Goal: Task Accomplishment & Management: Use online tool/utility

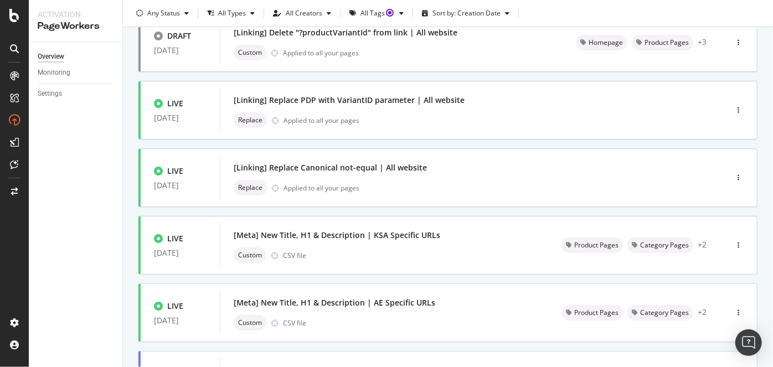
scroll to position [223, 0]
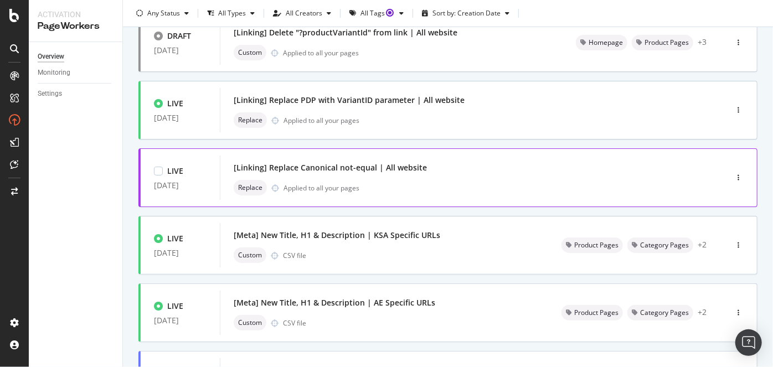
click at [517, 190] on div "Replace Applied to all your pages" at bounding box center [457, 188] width 446 height 16
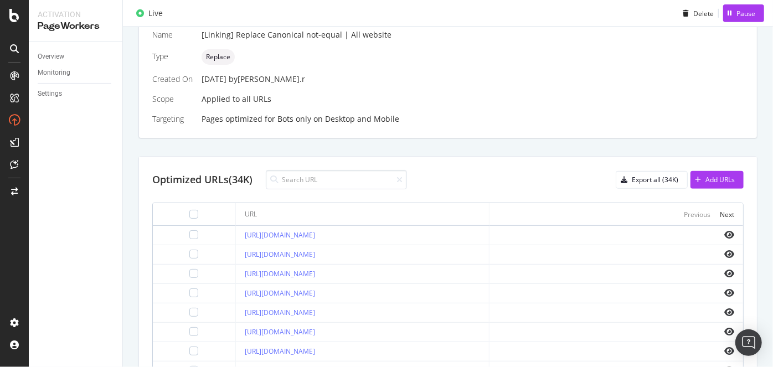
scroll to position [255, 0]
click at [189, 232] on div at bounding box center [193, 234] width 9 height 9
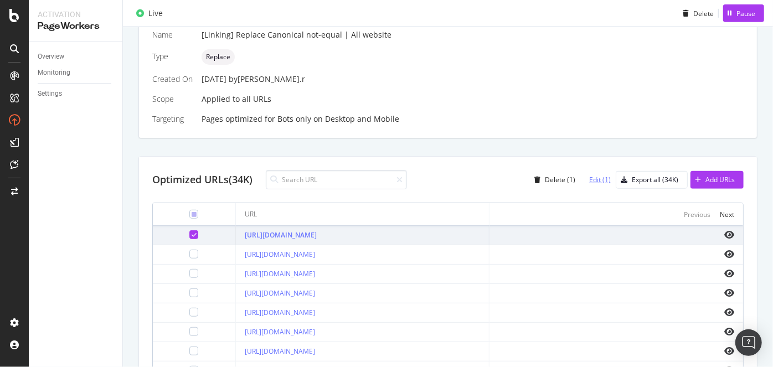
click at [611, 175] on div "Edit (1)" at bounding box center [600, 179] width 22 height 9
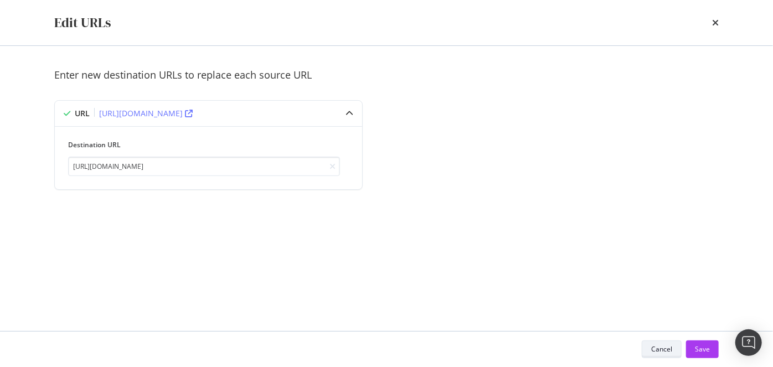
click at [660, 347] on div "Cancel" at bounding box center [661, 348] width 21 height 9
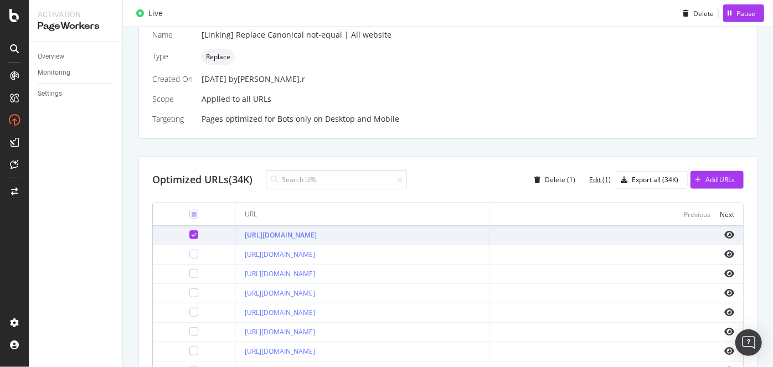
scroll to position [0, 0]
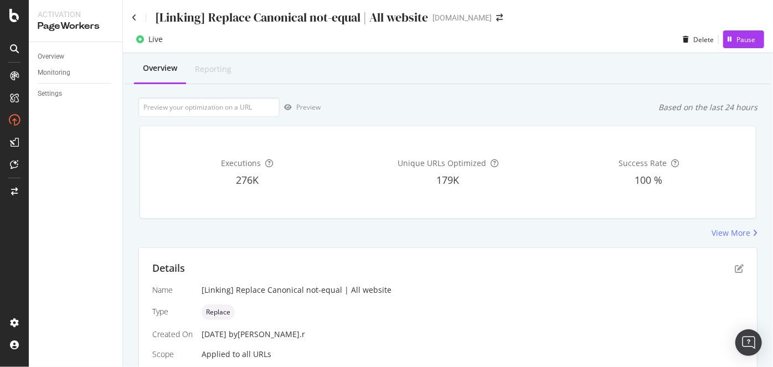
drag, startPoint x: 153, startPoint y: 15, endPoint x: 391, endPoint y: 17, distance: 237.6
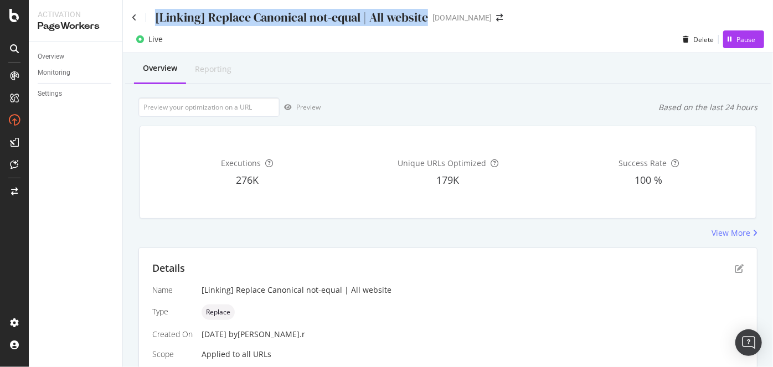
drag, startPoint x: 391, startPoint y: 17, endPoint x: 434, endPoint y: 17, distance: 43.2
click at [434, 17] on div "[Linking] Replace Canonical not-equal | All website [DOMAIN_NAME]" at bounding box center [323, 17] width 382 height 17
copy div "[Linking] Replace Canonical not-equal | All website"
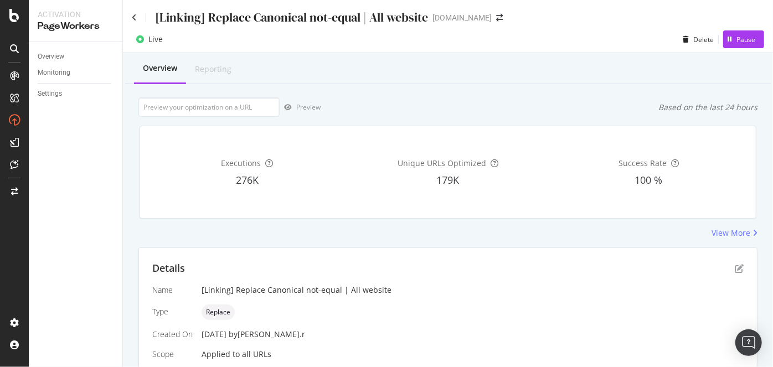
click at [124, 17] on div "[Linking] Replace Canonical not-equal | All website [DOMAIN_NAME]" at bounding box center [448, 13] width 650 height 26
click at [130, 18] on div "[Linking] Replace Canonical not-equal | All website [DOMAIN_NAME]" at bounding box center [448, 13] width 650 height 26
click at [135, 18] on icon at bounding box center [134, 18] width 5 height 8
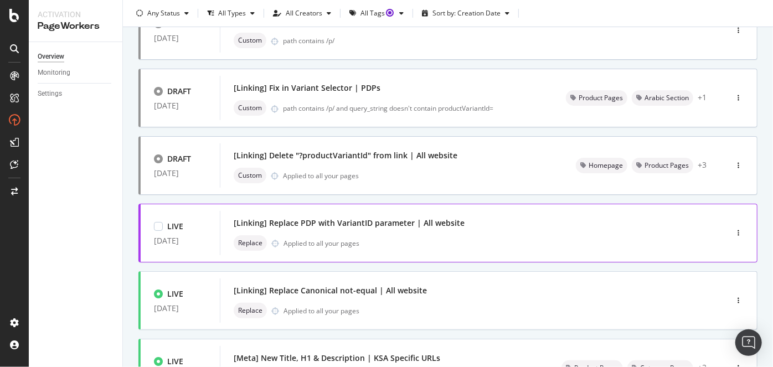
scroll to position [236, 0]
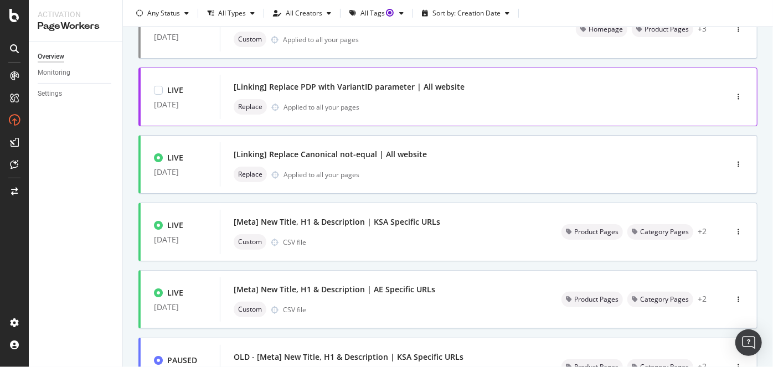
click at [490, 104] on div "Replace Applied to all your pages" at bounding box center [457, 107] width 446 height 16
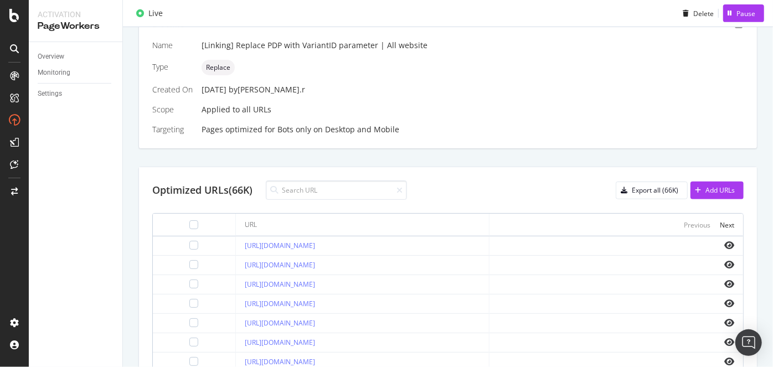
scroll to position [245, 0]
click at [189, 243] on div at bounding box center [193, 244] width 9 height 9
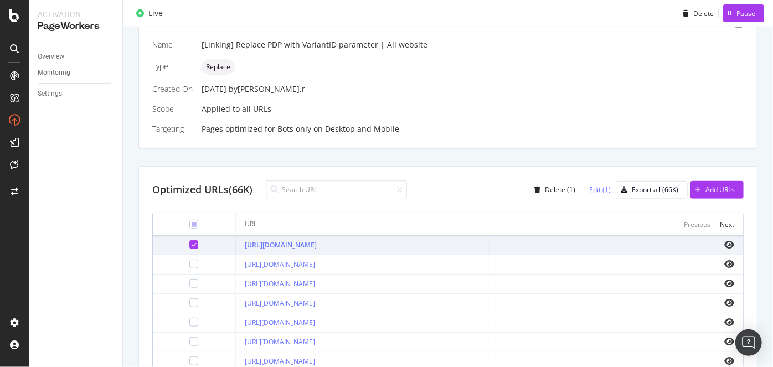
click at [592, 191] on div "Edit (1)" at bounding box center [600, 189] width 22 height 9
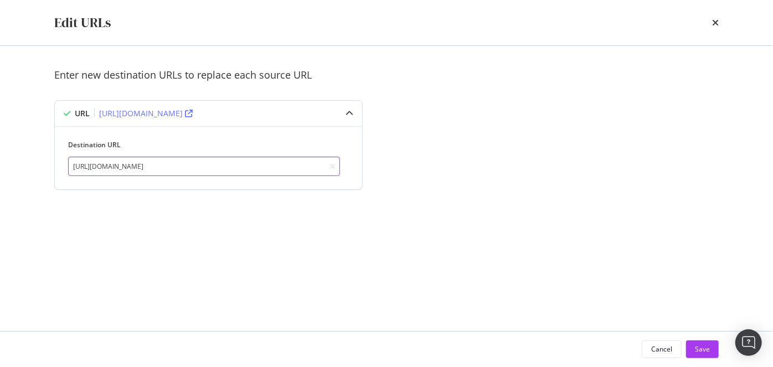
click at [301, 163] on input "[URL][DOMAIN_NAME]" at bounding box center [204, 166] width 272 height 19
click at [718, 25] on icon "times" at bounding box center [715, 22] width 7 height 9
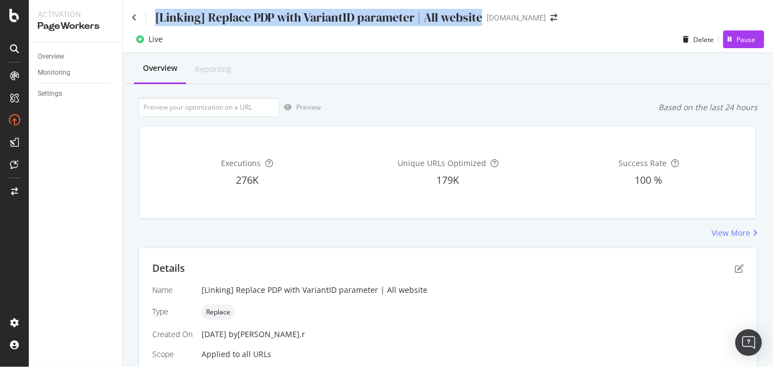
drag, startPoint x: 151, startPoint y: 14, endPoint x: 481, endPoint y: 11, distance: 330.1
click at [481, 11] on div "[Linking] Replace PDP with VariantID parameter | All website [DOMAIN_NAME]" at bounding box center [350, 17] width 436 height 17
copy div "[Linking] Replace PDP with VariantID parameter | All website"
click at [135, 16] on icon at bounding box center [134, 18] width 5 height 8
